Goal: Task Accomplishment & Management: Manage account settings

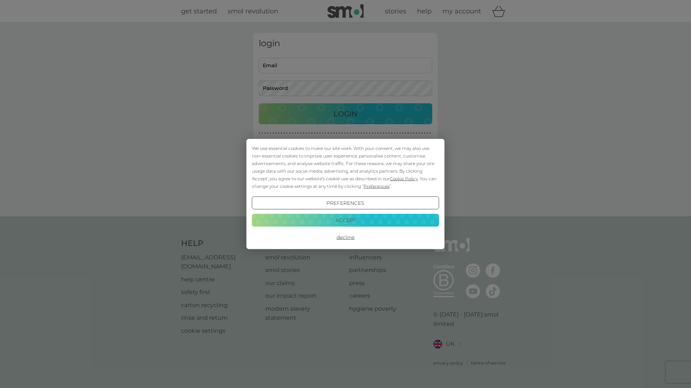
type input "kirsty.woodward255@gmail.com"
click at [354, 219] on button "Accept" at bounding box center [345, 220] width 187 height 13
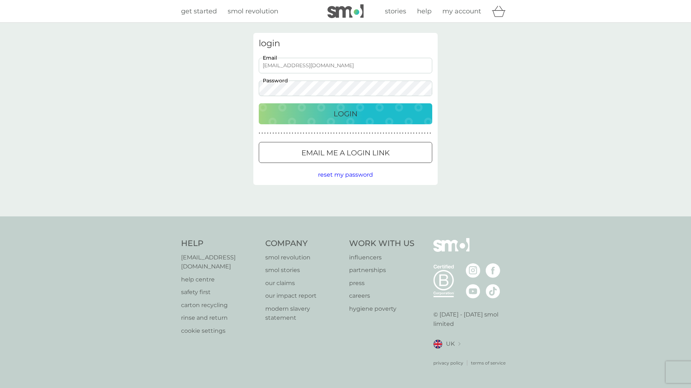
click at [354, 112] on p "Login" at bounding box center [346, 114] width 24 height 12
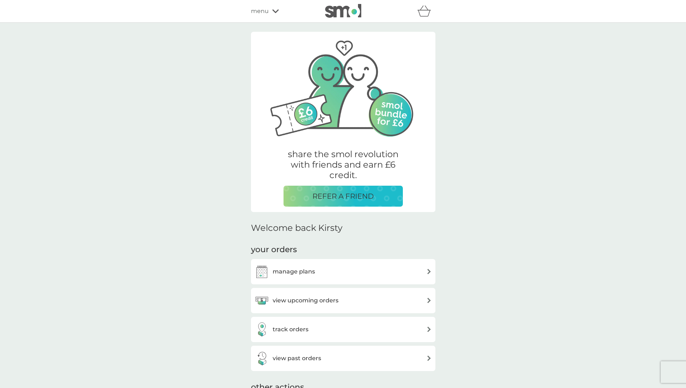
click at [339, 303] on div "view upcoming orders" at bounding box center [342, 301] width 177 height 14
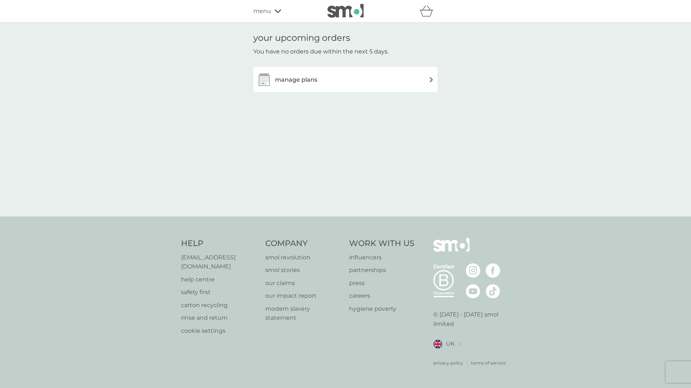
click at [365, 77] on div "manage plans" at bounding box center [345, 79] width 177 height 14
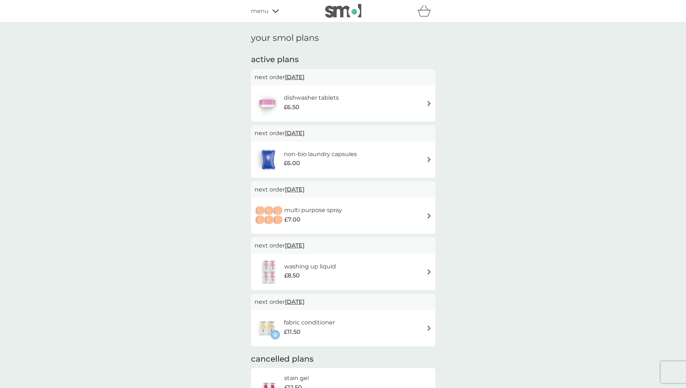
click at [405, 136] on p "next order [DATE]" at bounding box center [342, 133] width 177 height 9
click at [412, 157] on div "non-bio laundry capsules £6.00" at bounding box center [342, 159] width 177 height 25
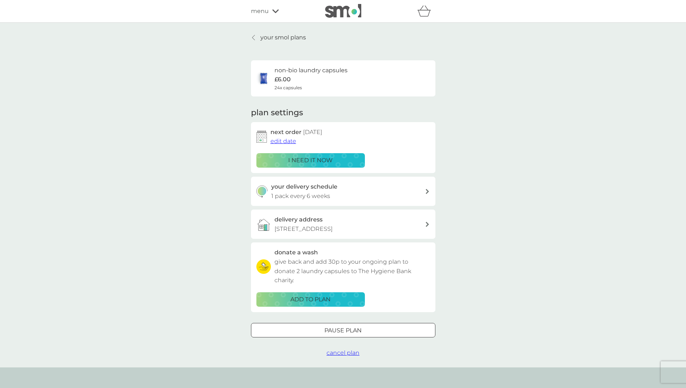
click at [278, 140] on span "edit date" at bounding box center [283, 141] width 26 height 7
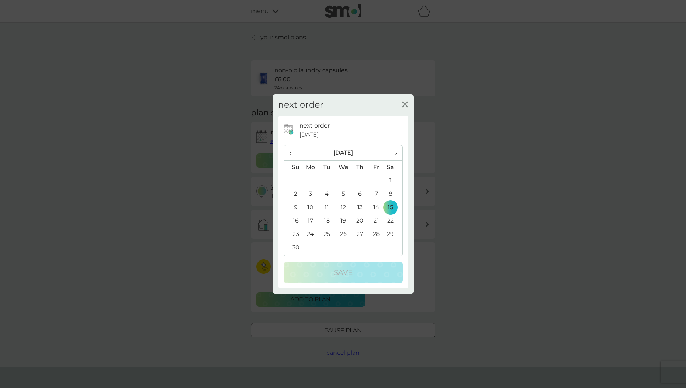
click at [408, 107] on div "next order close" at bounding box center [343, 104] width 141 height 21
click at [405, 104] on icon "close" at bounding box center [406, 105] width 3 height 6
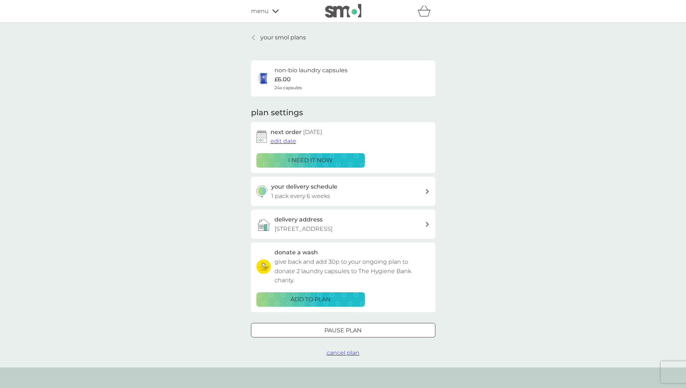
click at [356, 333] on p "Pause plan" at bounding box center [342, 330] width 37 height 9
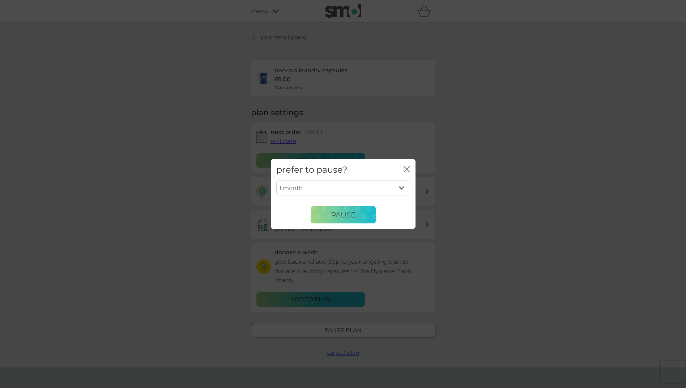
click at [402, 187] on select "1 month 2 months 3 months 4 months 5 months 6 months" at bounding box center [343, 187] width 134 height 15
select select "6"
click at [276, 180] on select "1 month 2 months 3 months 4 months 5 months 6 months" at bounding box center [343, 187] width 134 height 15
click at [356, 220] on button "Pause" at bounding box center [343, 214] width 65 height 17
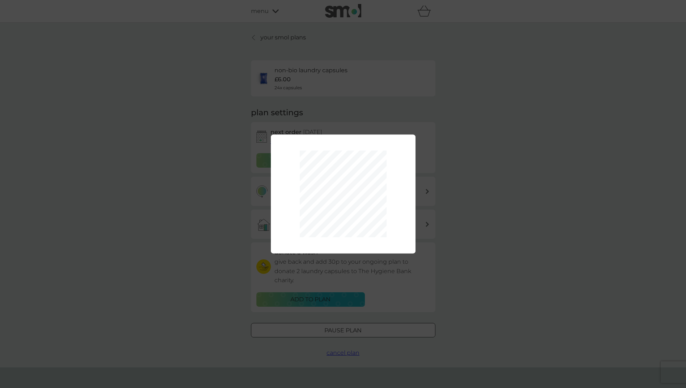
click at [468, 167] on div "1 month 2 months 3 months 4 months 5 months 6 months Pause" at bounding box center [343, 194] width 686 height 388
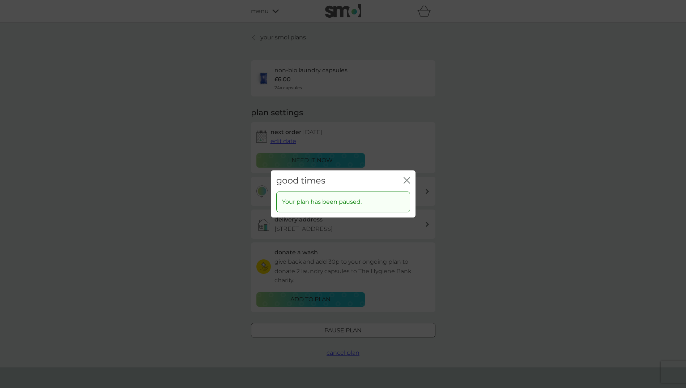
click at [407, 179] on icon "close" at bounding box center [406, 180] width 7 height 7
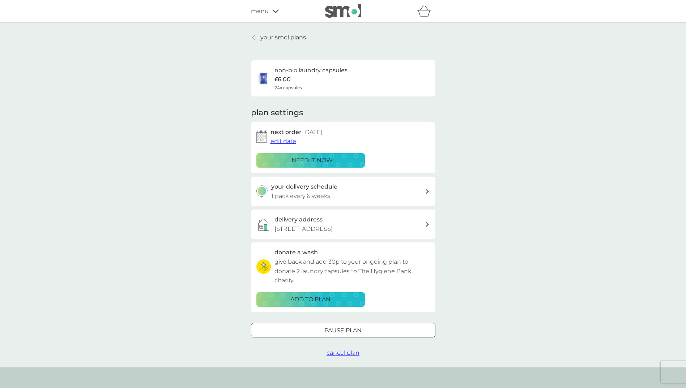
click at [340, 355] on span "cancel plan" at bounding box center [342, 353] width 33 height 7
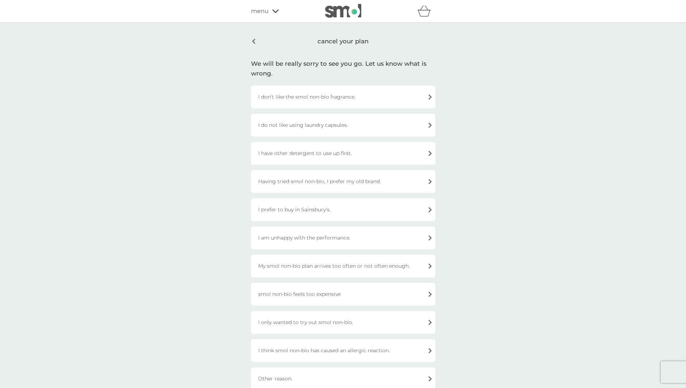
click at [318, 154] on div "I have other detergent to use up first." at bounding box center [343, 153] width 184 height 23
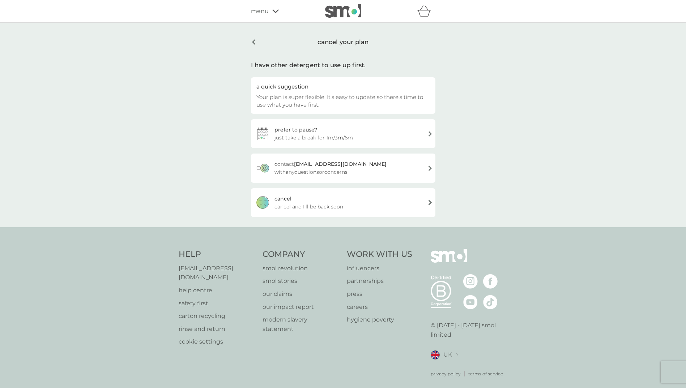
click at [309, 206] on span "cancel and I'll be back soon" at bounding box center [308, 207] width 69 height 8
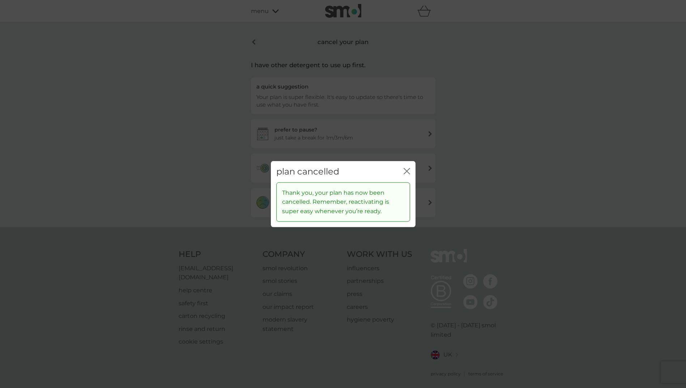
click at [405, 168] on icon "close" at bounding box center [406, 171] width 7 height 7
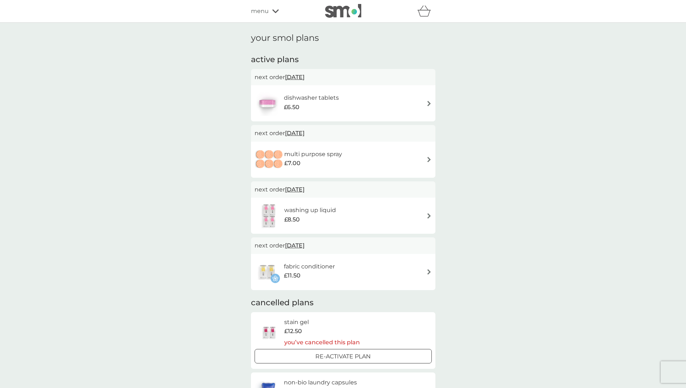
click at [373, 99] on div "dishwasher tablets £6.50" at bounding box center [342, 103] width 177 height 25
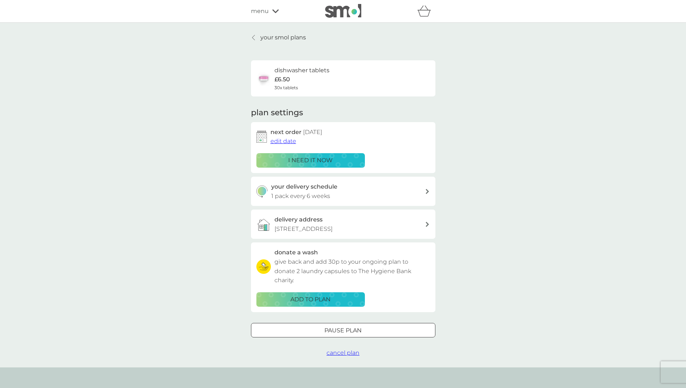
click at [347, 356] on span "cancel plan" at bounding box center [342, 353] width 33 height 7
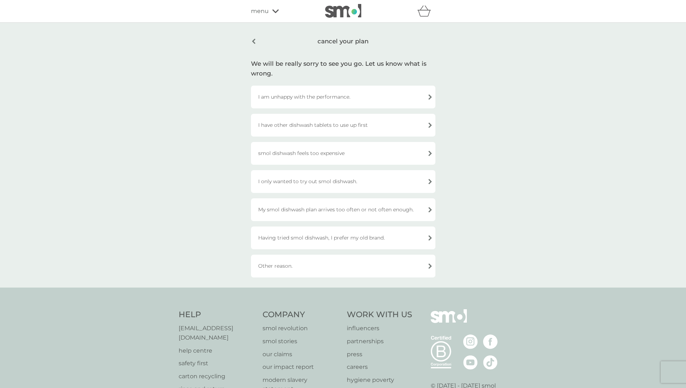
click at [350, 95] on div "I am unhappy with the performance." at bounding box center [343, 97] width 184 height 23
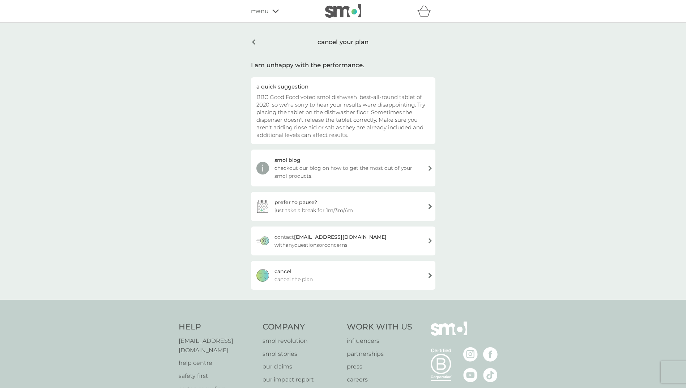
click at [317, 280] on div "[PERSON_NAME] the plan" at bounding box center [343, 275] width 184 height 29
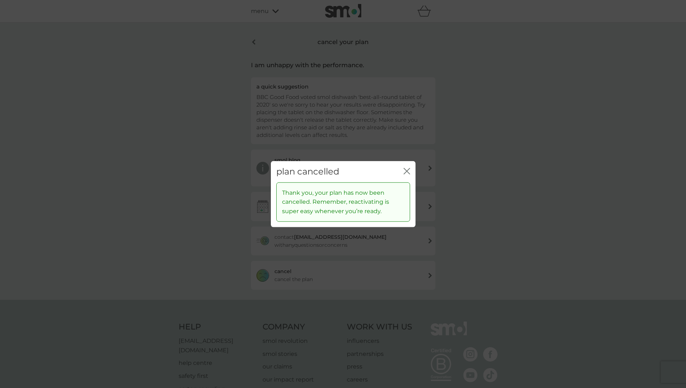
click at [407, 171] on icon "close" at bounding box center [408, 171] width 3 height 6
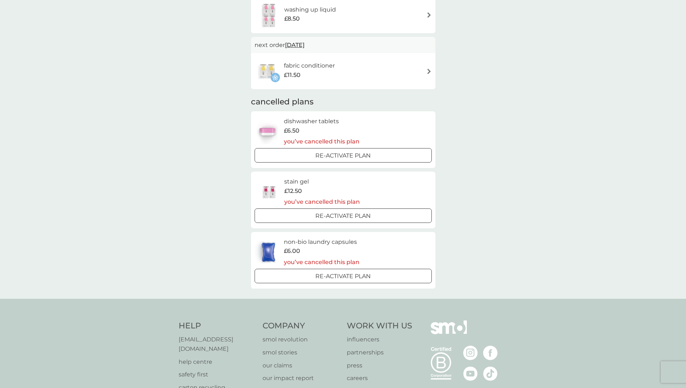
scroll to position [36, 0]
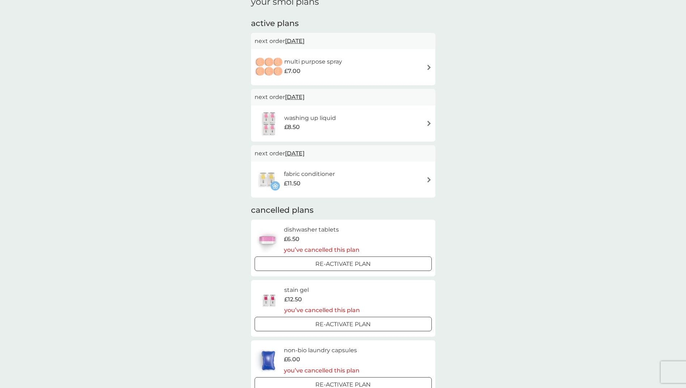
click at [365, 162] on div "fabric conditioner £11.50" at bounding box center [343, 180] width 184 height 36
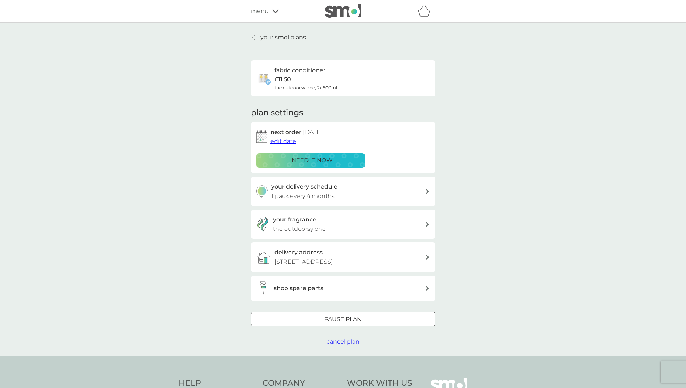
click at [355, 342] on span "cancel plan" at bounding box center [342, 341] width 33 height 7
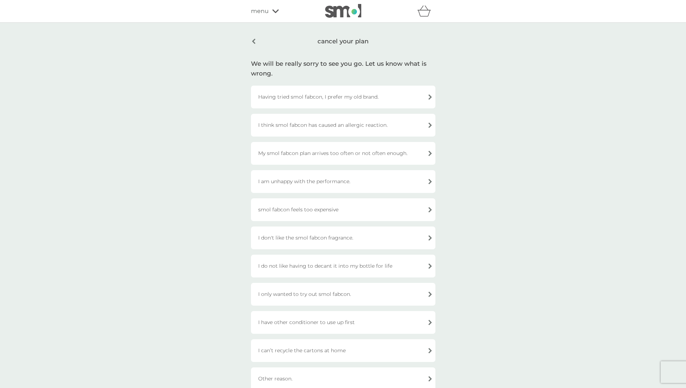
scroll to position [175, 0]
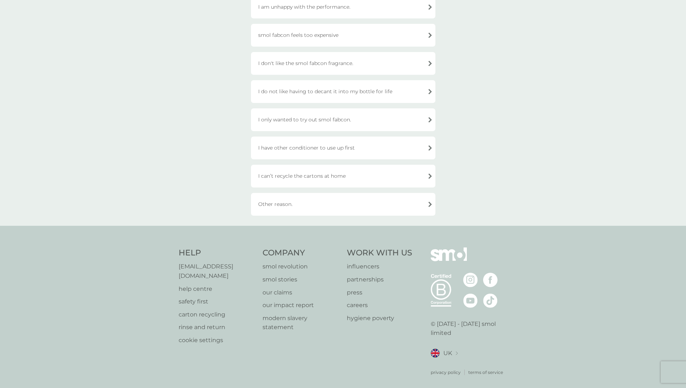
click at [367, 148] on div "I have other conditioner to use up first" at bounding box center [343, 148] width 184 height 23
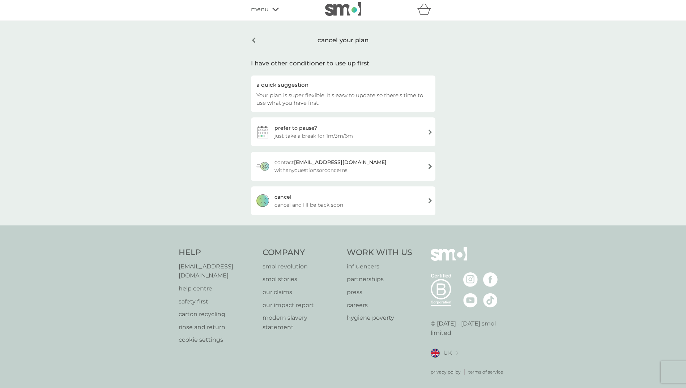
click at [329, 203] on span "cancel and I'll be back soon" at bounding box center [308, 205] width 69 height 8
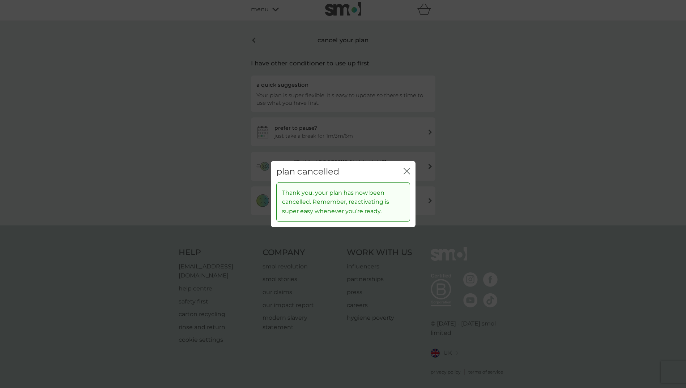
click at [407, 171] on icon "close" at bounding box center [408, 171] width 3 height 6
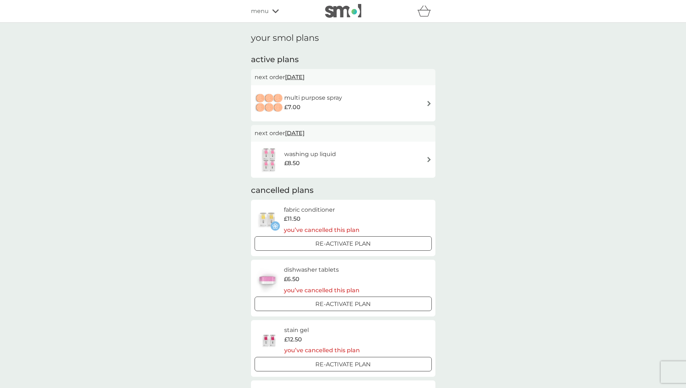
click at [369, 109] on div "multi purpose spray £7.00" at bounding box center [342, 103] width 177 height 25
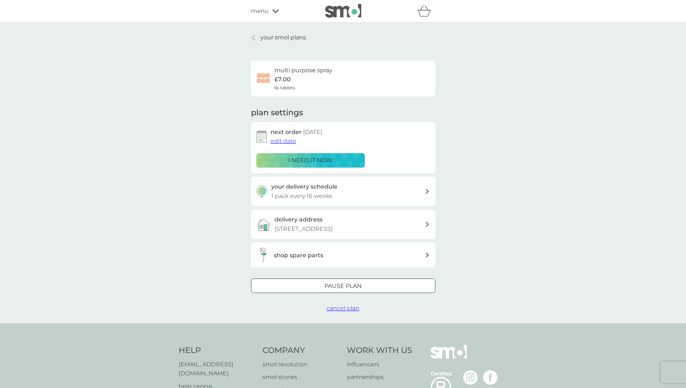
click at [340, 311] on span "cancel plan" at bounding box center [342, 308] width 33 height 7
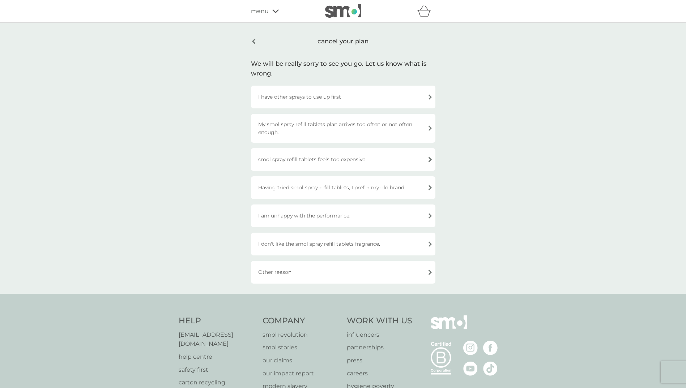
click at [313, 98] on div "I have other sprays to use up first" at bounding box center [343, 97] width 184 height 23
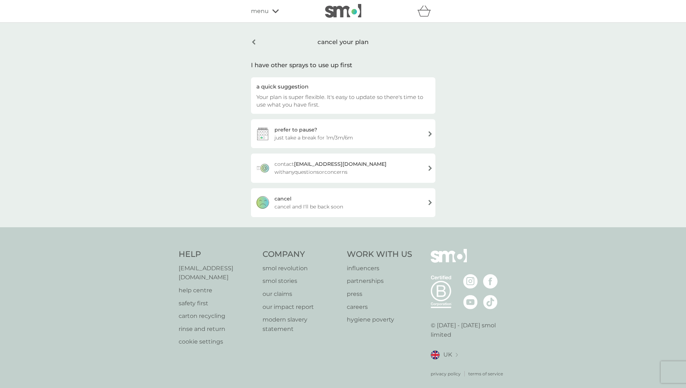
click at [314, 210] on span "cancel and I'll be back soon" at bounding box center [308, 207] width 69 height 8
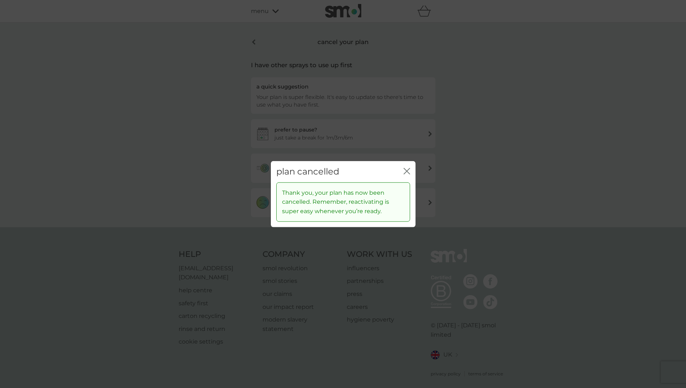
click at [406, 173] on icon "close" at bounding box center [406, 171] width 7 height 7
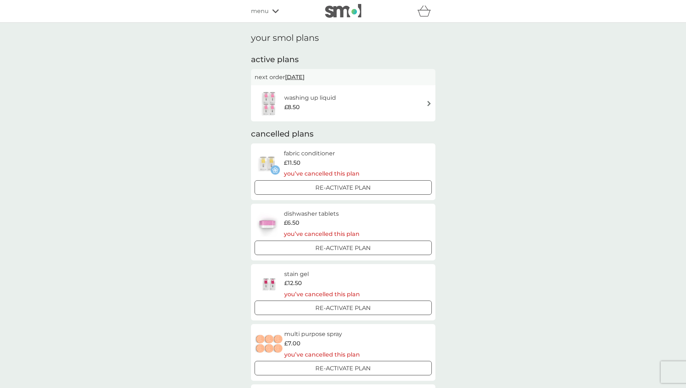
click at [371, 104] on div "washing up liquid £8.50" at bounding box center [342, 103] width 177 height 25
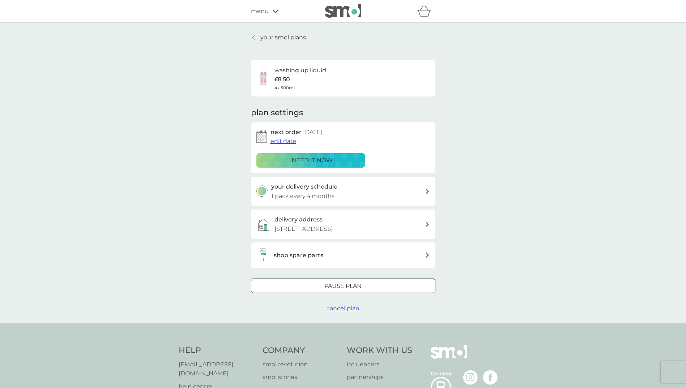
click at [347, 310] on span "cancel plan" at bounding box center [342, 308] width 33 height 7
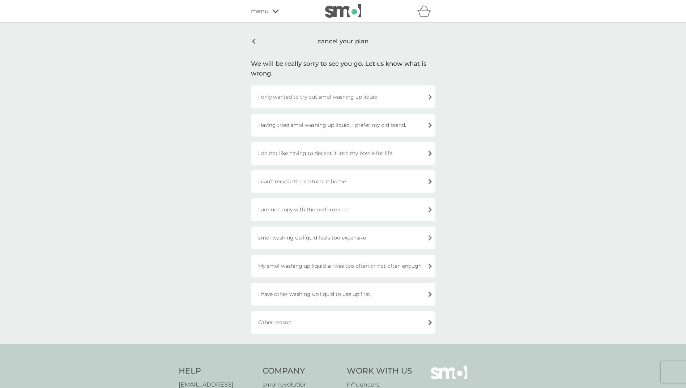
click at [316, 300] on div "I have other washing up liquid to use up first." at bounding box center [343, 294] width 184 height 23
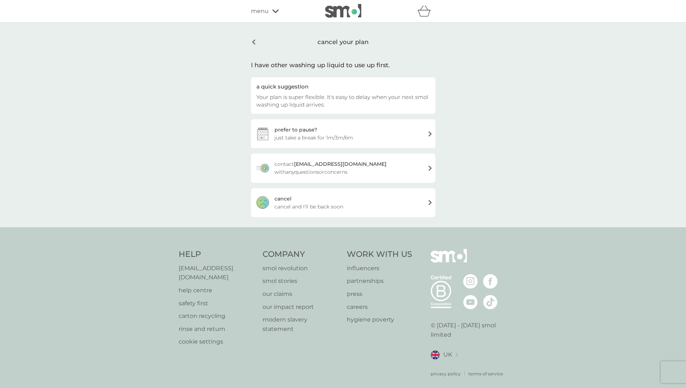
click at [310, 199] on div "[PERSON_NAME] and I'll be back soon" at bounding box center [343, 202] width 184 height 29
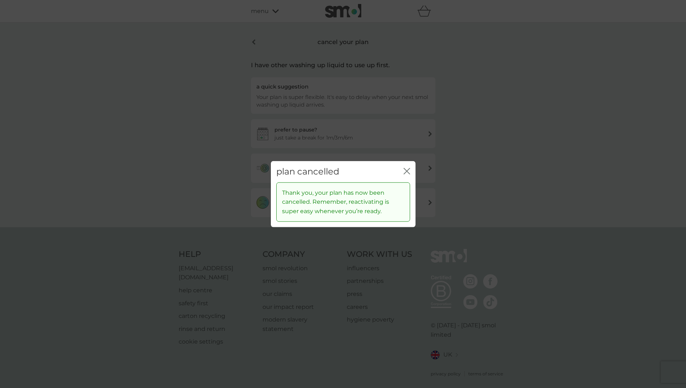
click at [407, 170] on icon "close" at bounding box center [406, 171] width 7 height 7
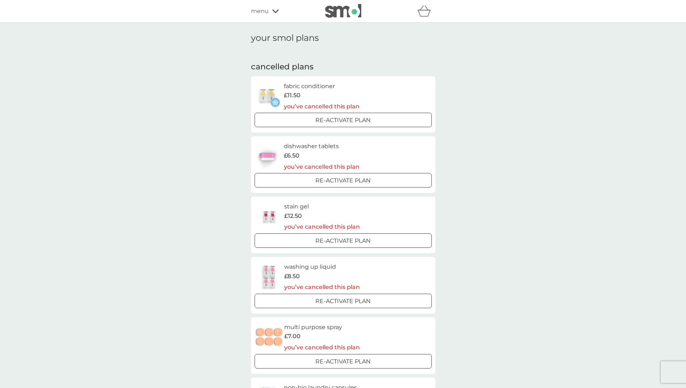
click at [268, 17] on div "refer a friend & you BOTH save smol impact smol shop your smol plans your upcom…" at bounding box center [343, 11] width 184 height 14
click at [270, 9] on div "menu" at bounding box center [281, 11] width 61 height 9
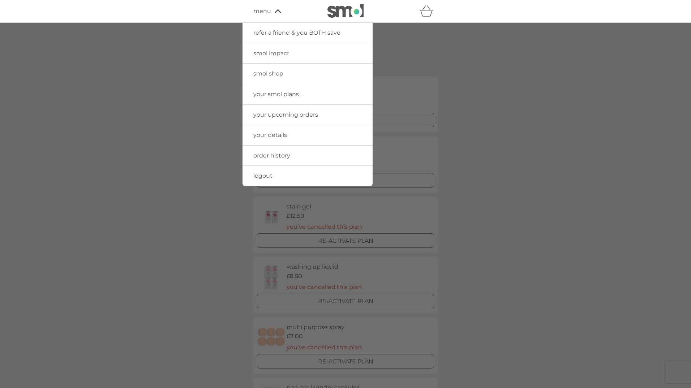
click at [505, 172] on div at bounding box center [345, 217] width 691 height 388
